Goal: Information Seeking & Learning: Learn about a topic

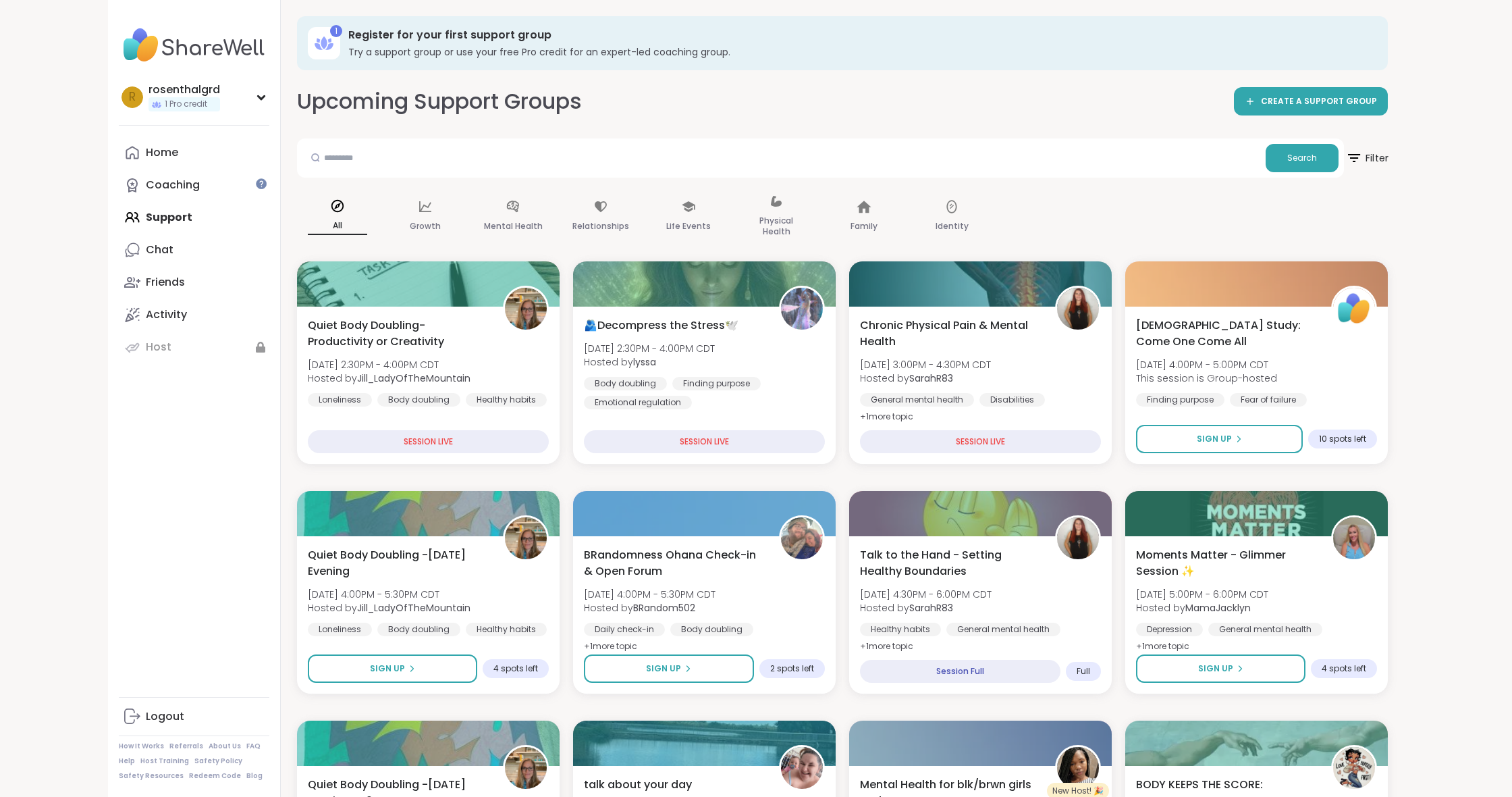
click at [1355, 159] on icon at bounding box center [1353, 157] width 17 height 17
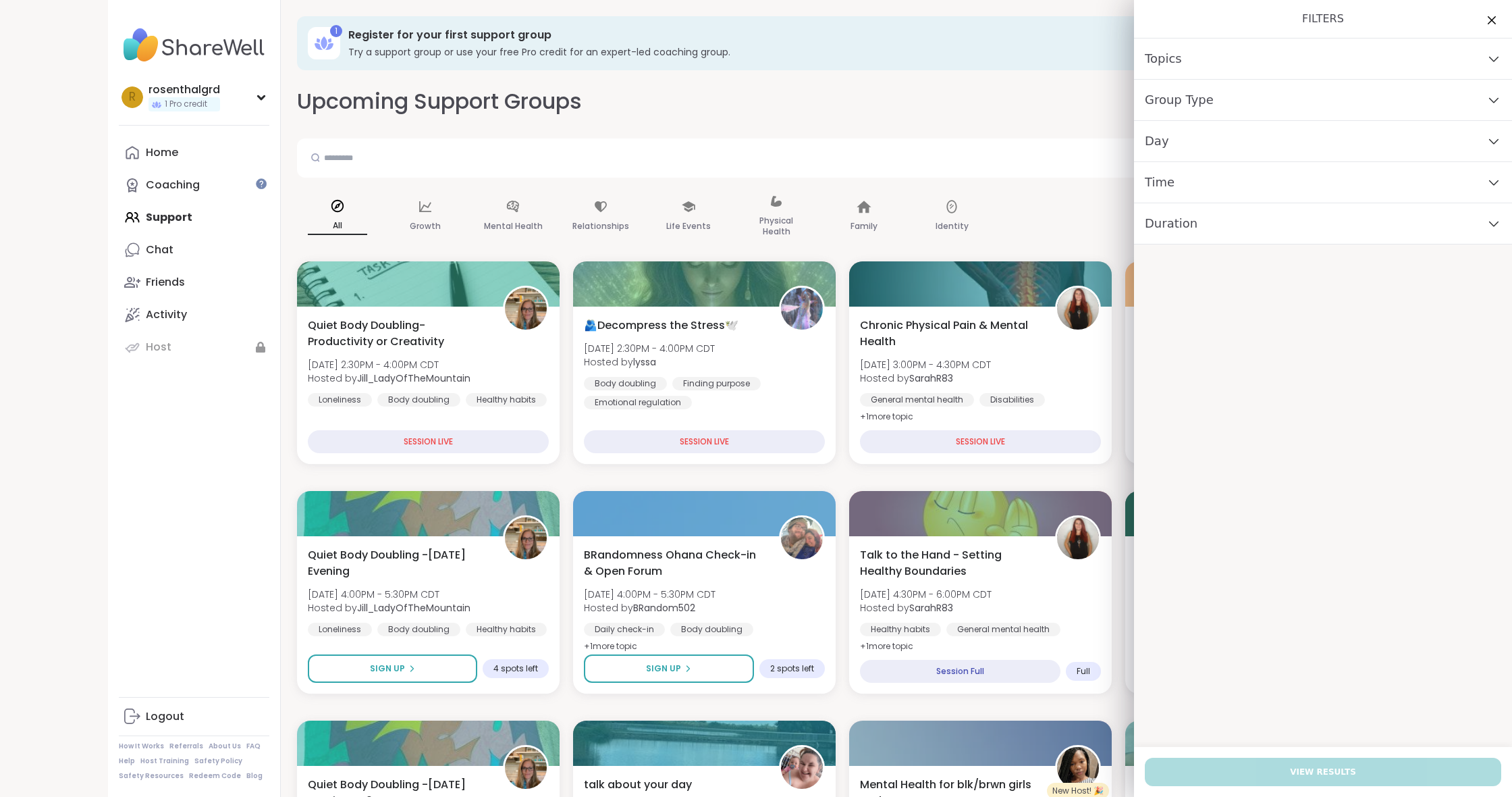
click at [1270, 111] on div "Group Type" at bounding box center [1324, 100] width 378 height 41
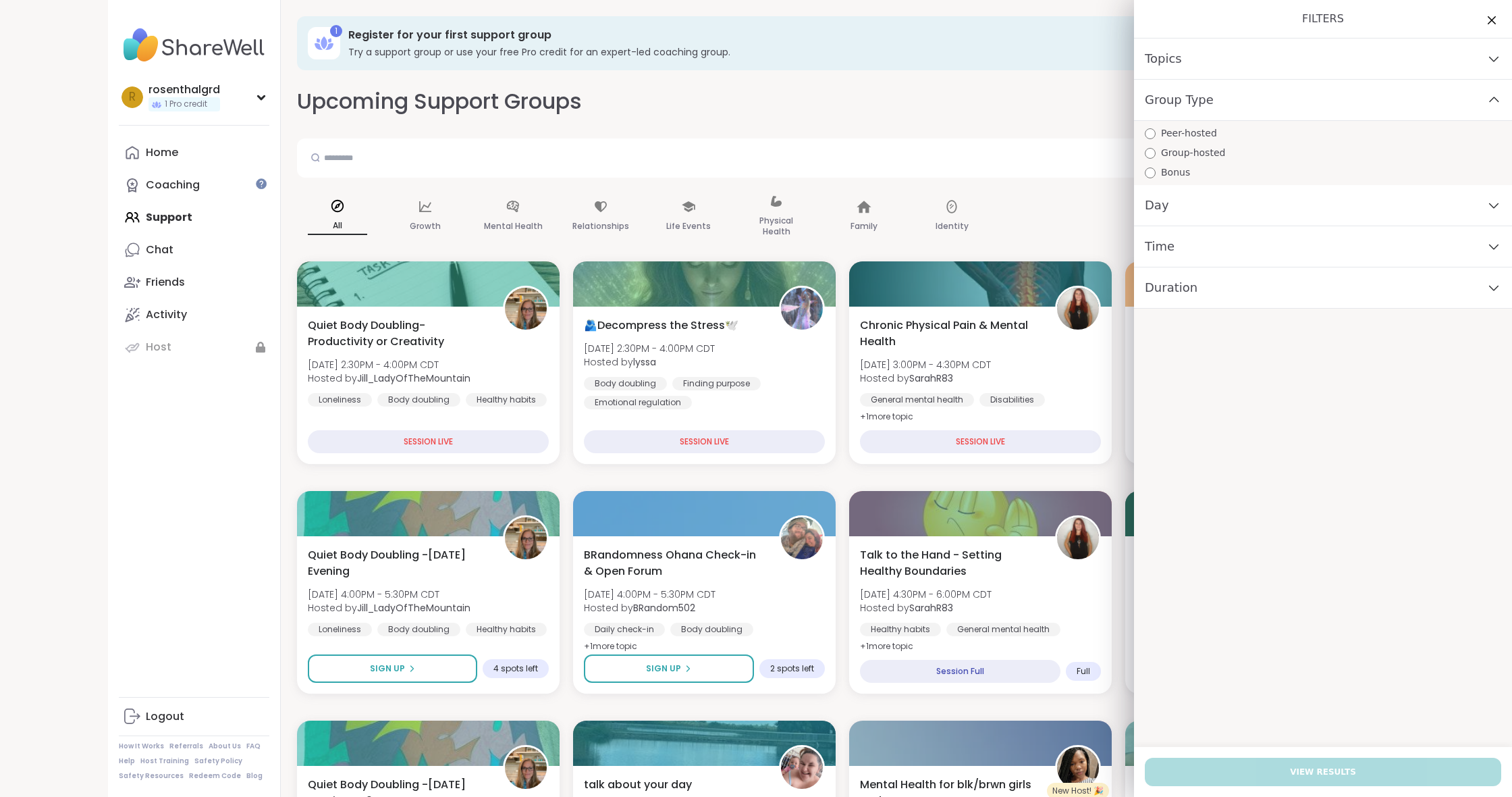
click at [1217, 210] on div "Day" at bounding box center [1324, 205] width 378 height 41
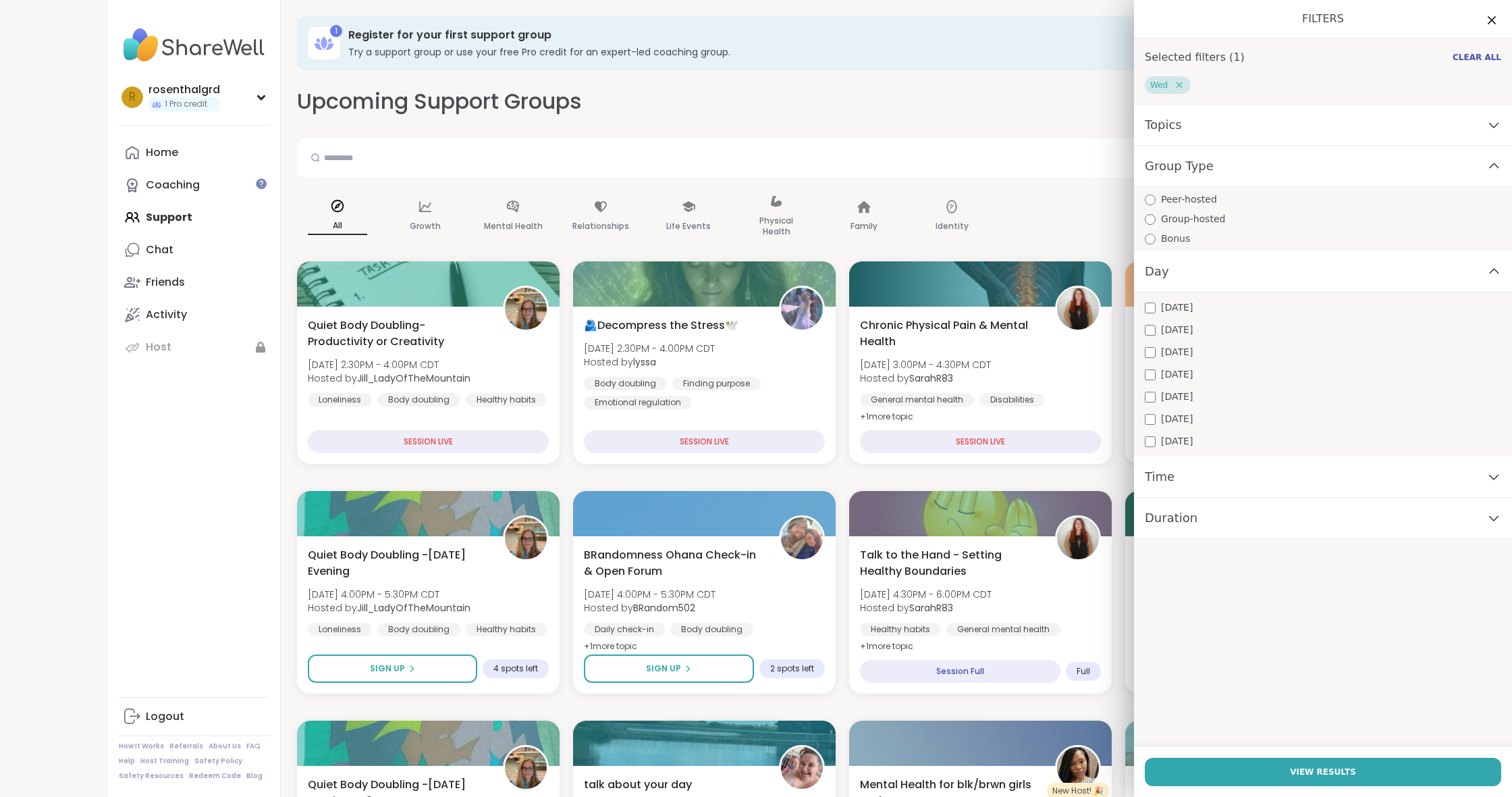
click at [1491, 475] on icon at bounding box center [1494, 476] width 15 height 9
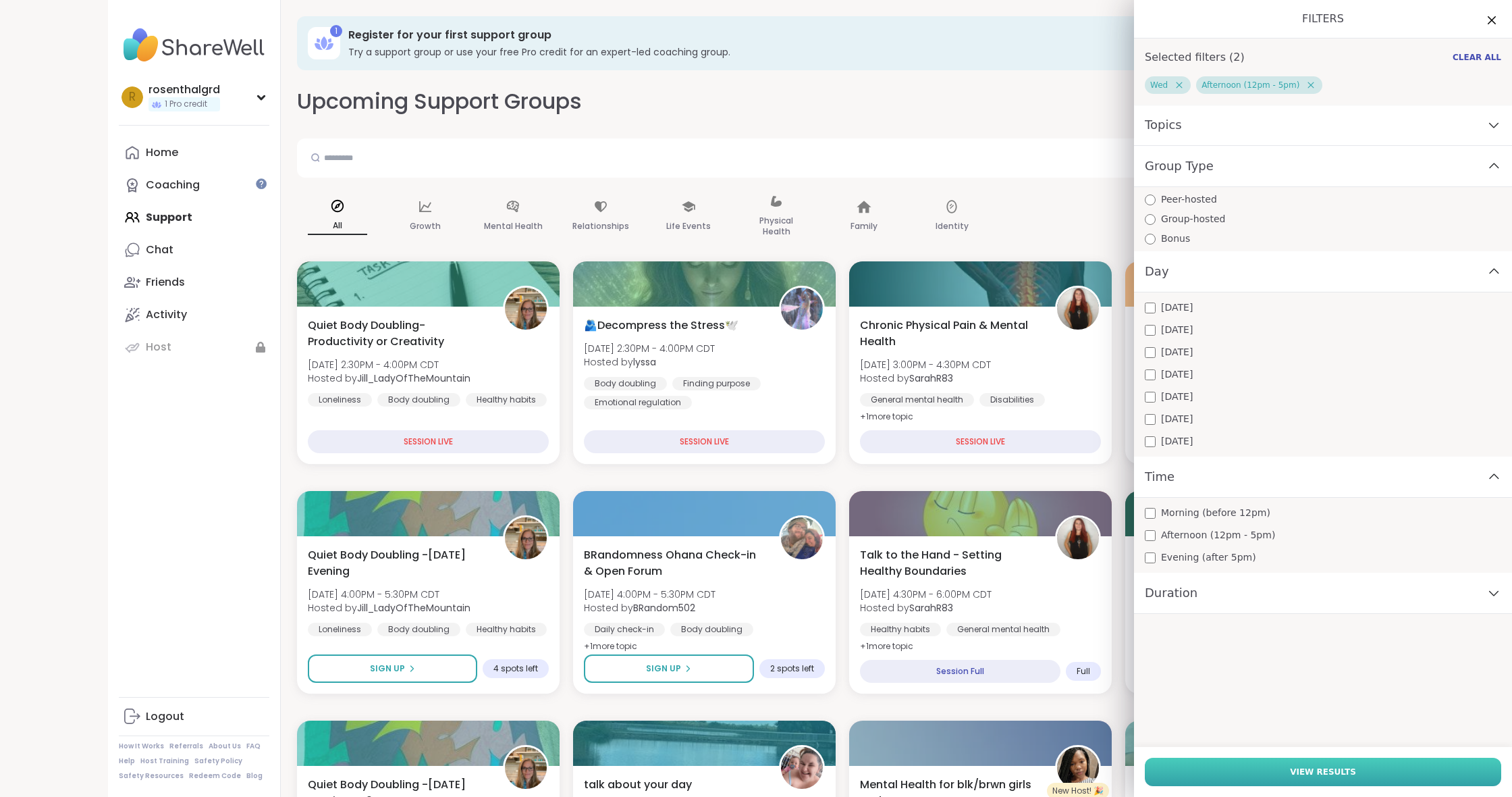
click at [1351, 764] on button "View Results" at bounding box center [1323, 771] width 356 height 28
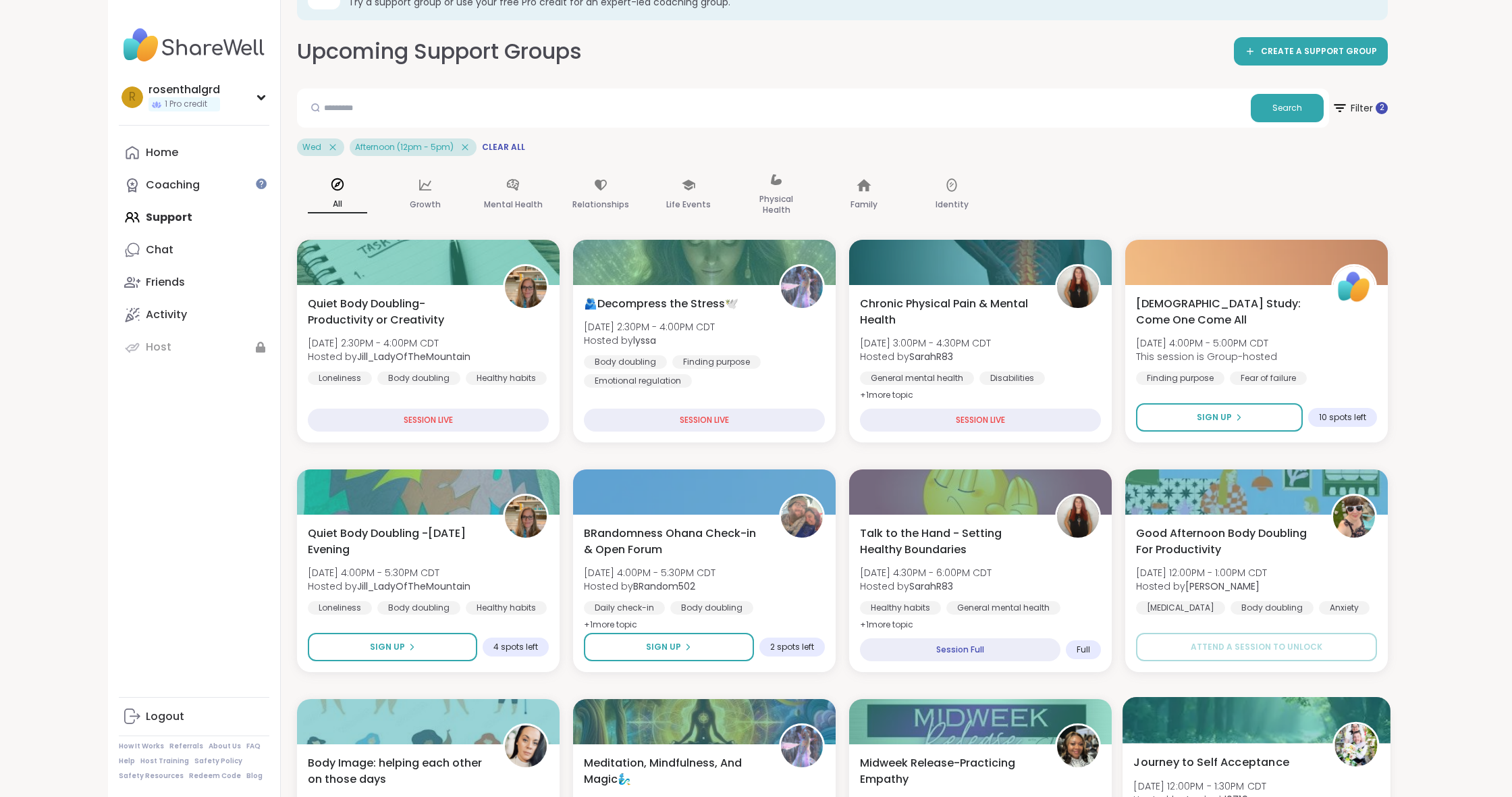
scroll to position [50, 0]
click at [521, 189] on div "Mental Health" at bounding box center [513, 194] width 81 height 67
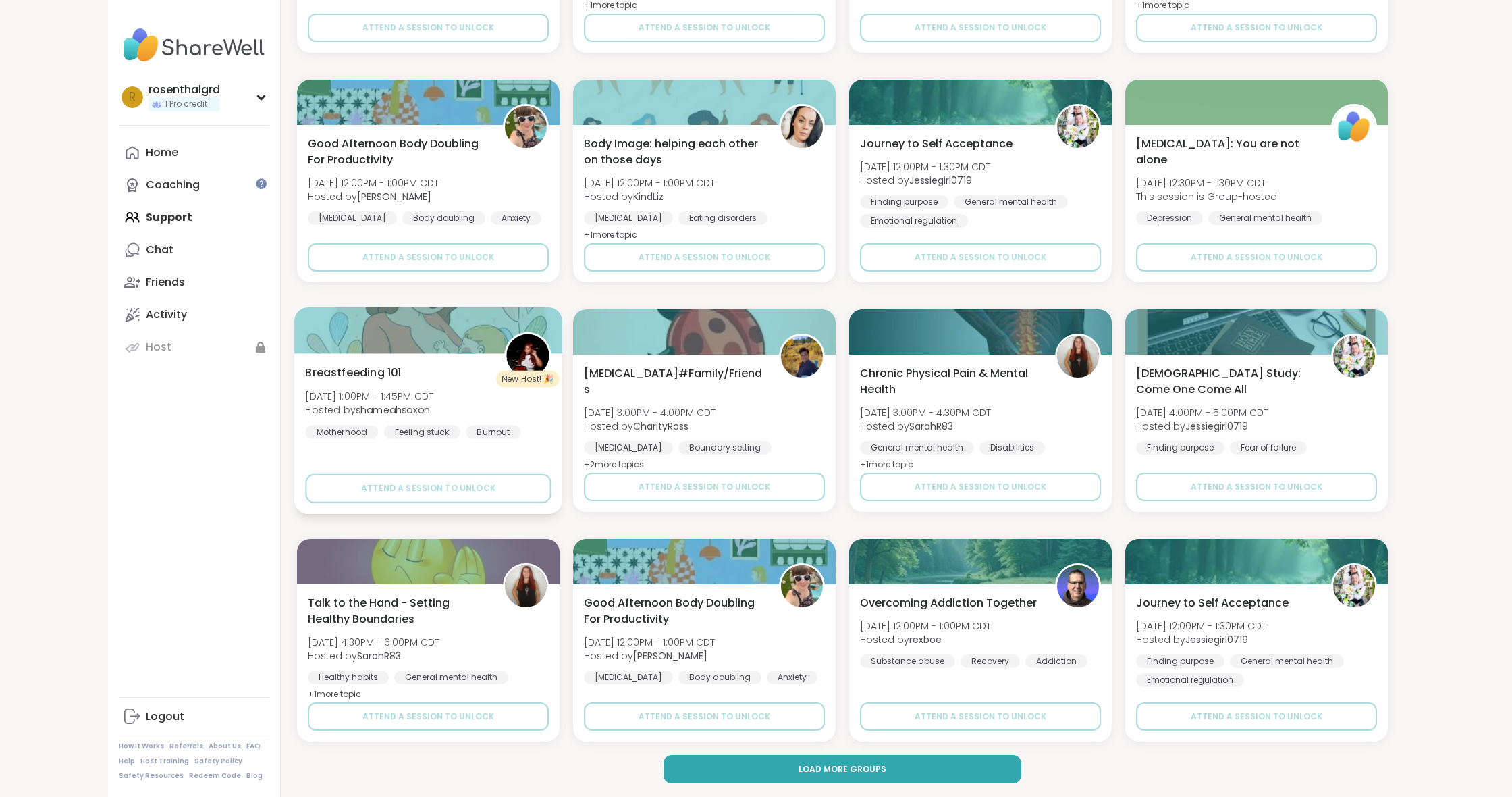
scroll to position [1587, 0]
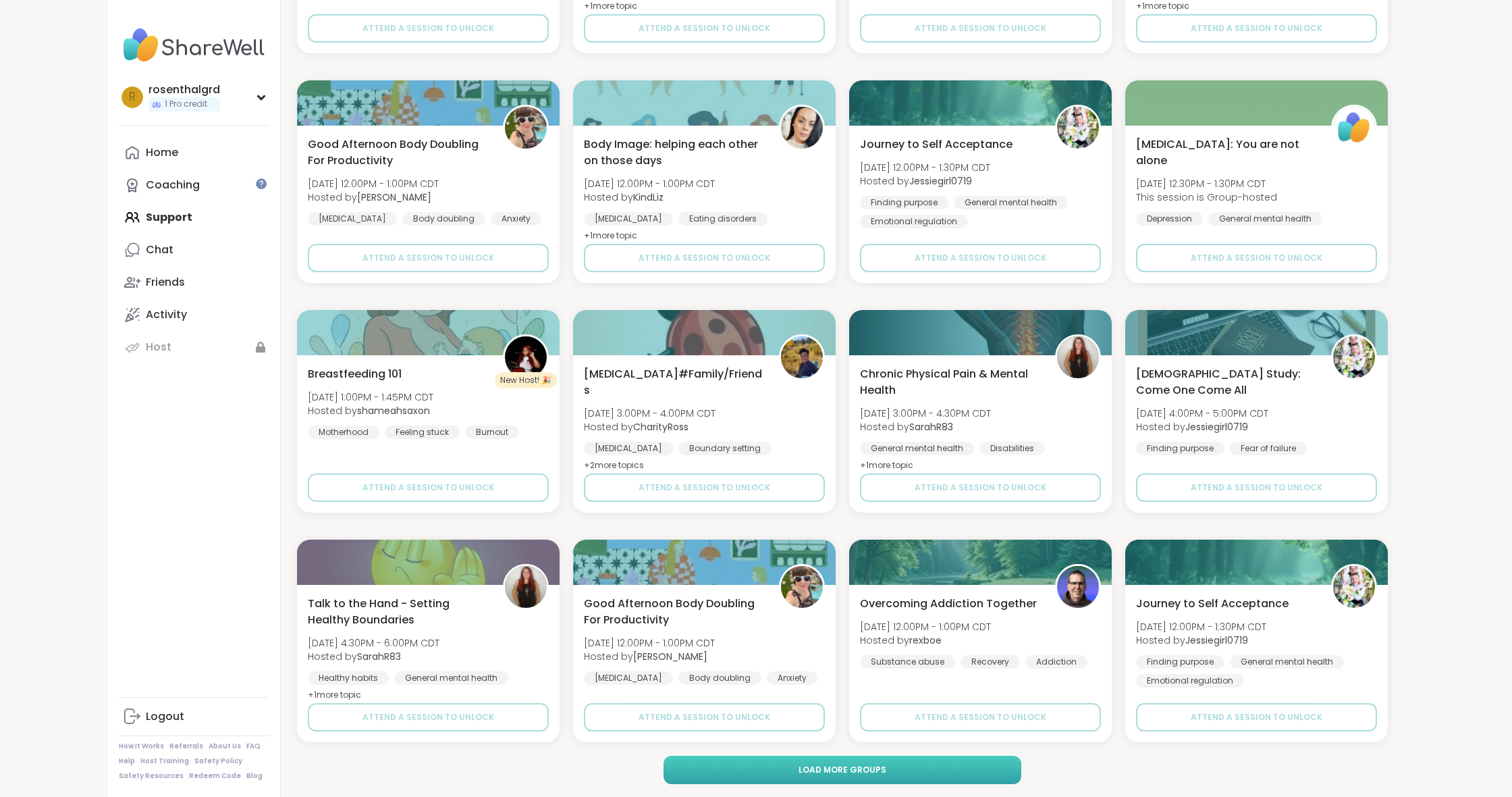
click at [834, 774] on span "Load more groups" at bounding box center [842, 769] width 88 height 12
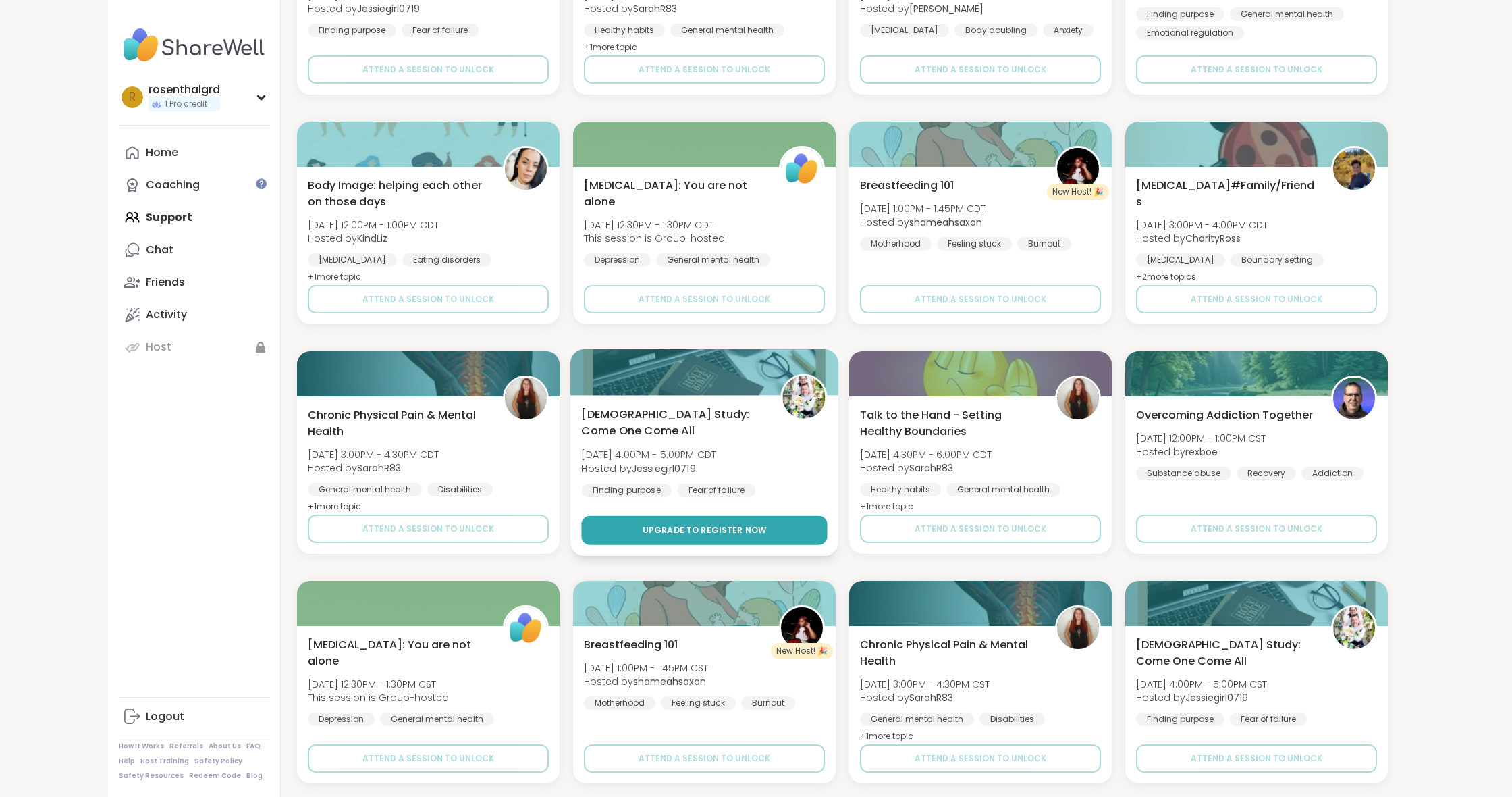
scroll to position [3611, 0]
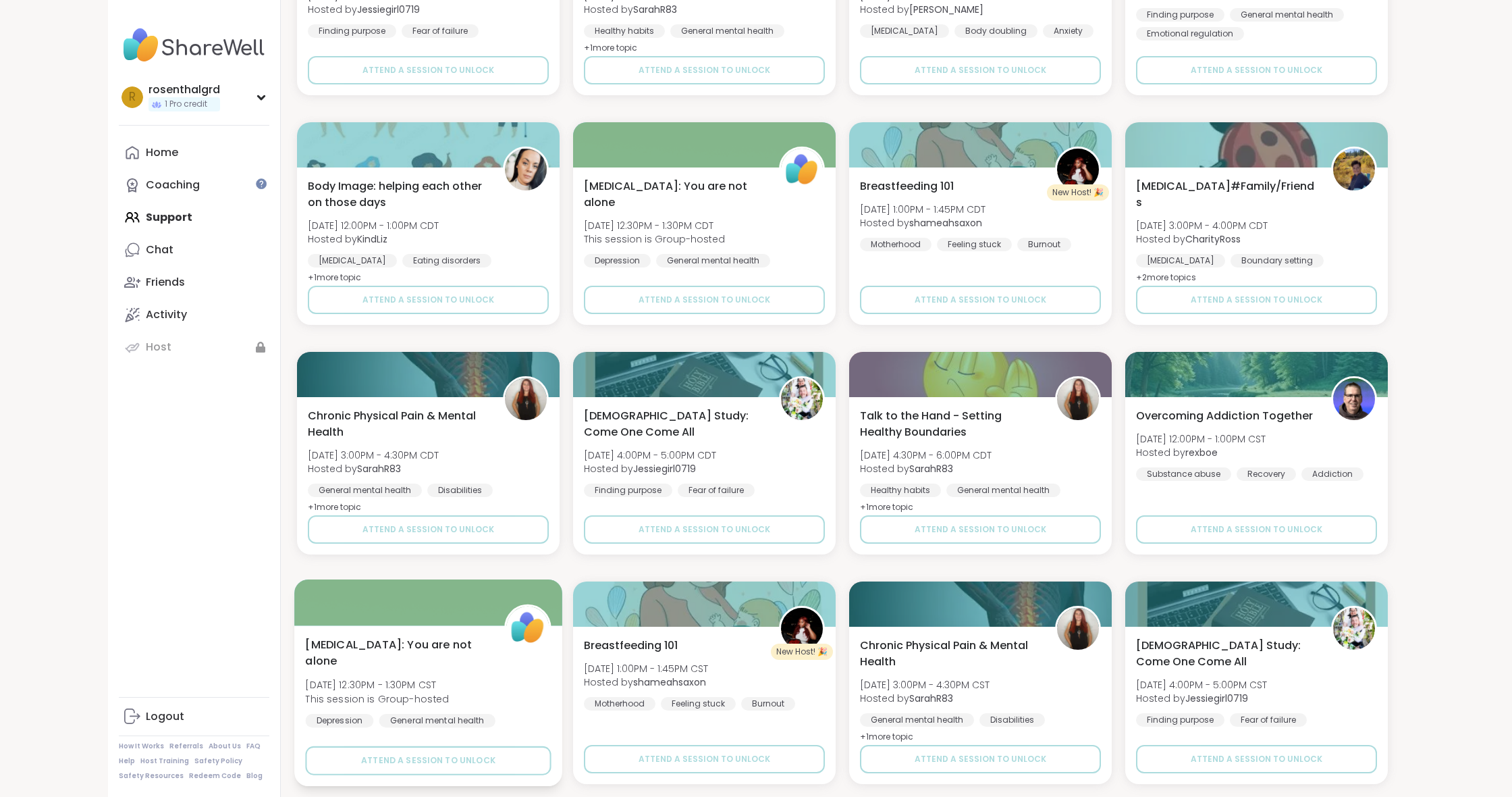
click at [358, 714] on div "Depression" at bounding box center [339, 720] width 68 height 13
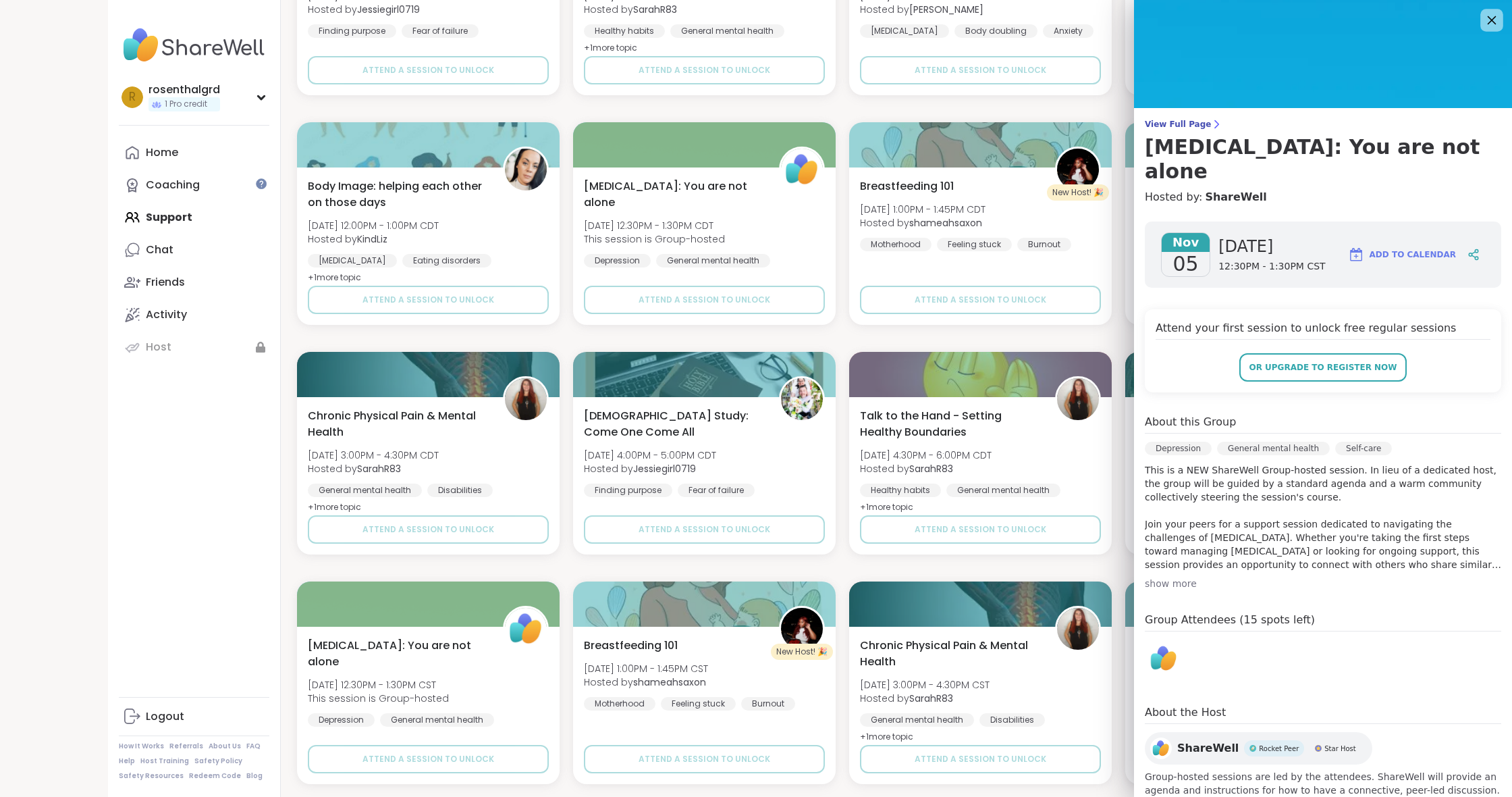
click at [1492, 12] on icon at bounding box center [1491, 20] width 17 height 17
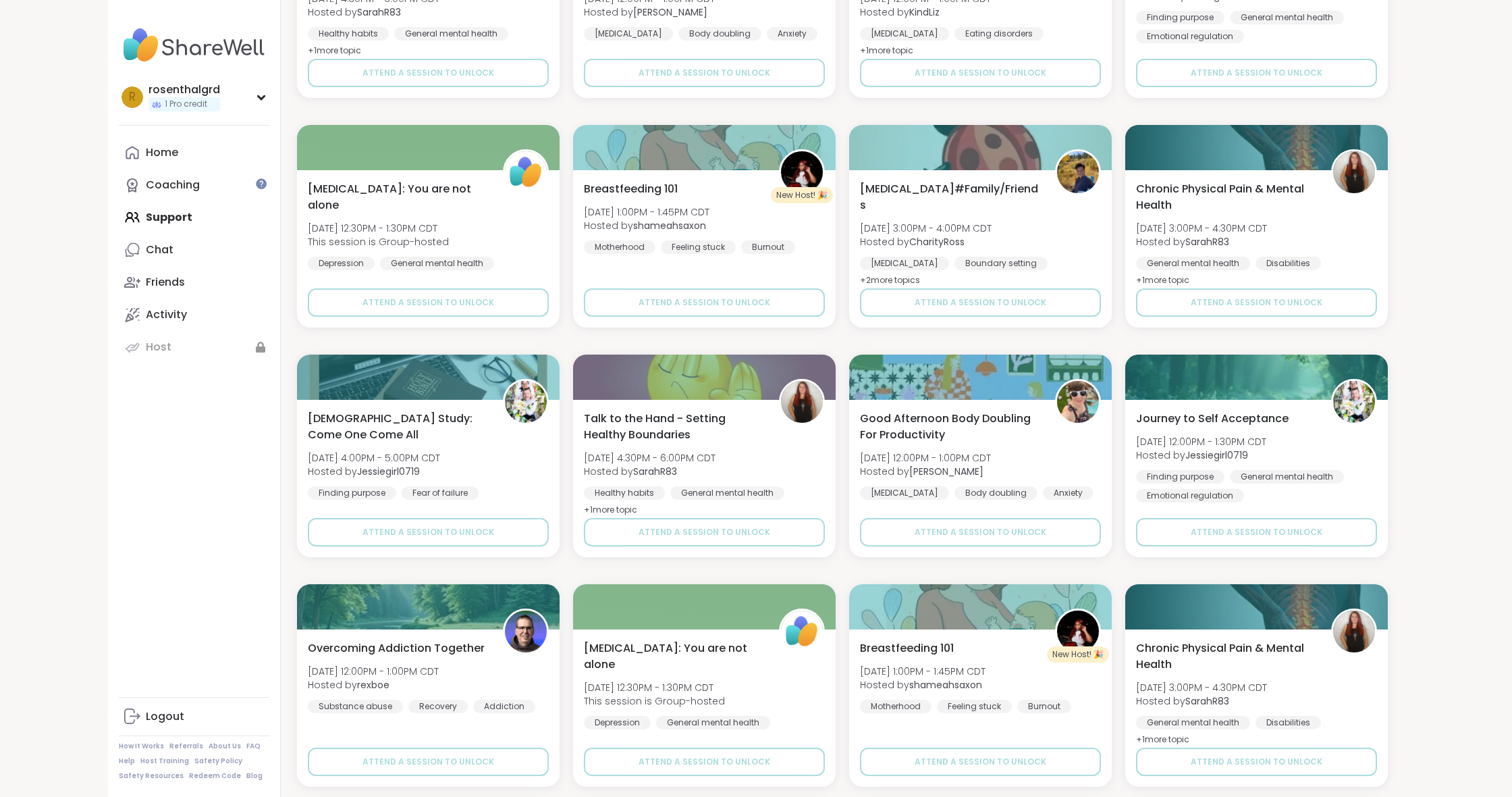
scroll to position [2690, 0]
click at [174, 150] on div "Home" at bounding box center [162, 153] width 32 height 15
